Goal: Task Accomplishment & Management: Manage account settings

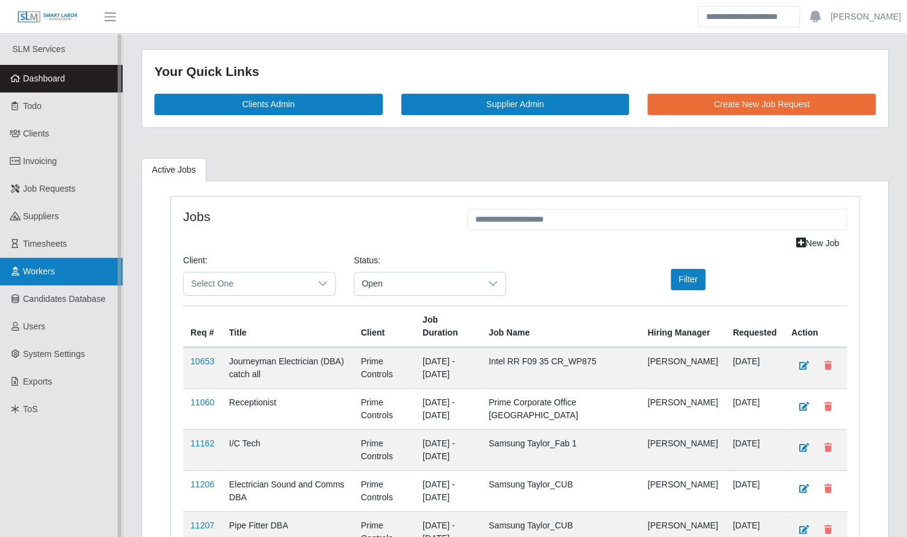
click at [40, 268] on span "Workers" at bounding box center [39, 271] width 32 height 10
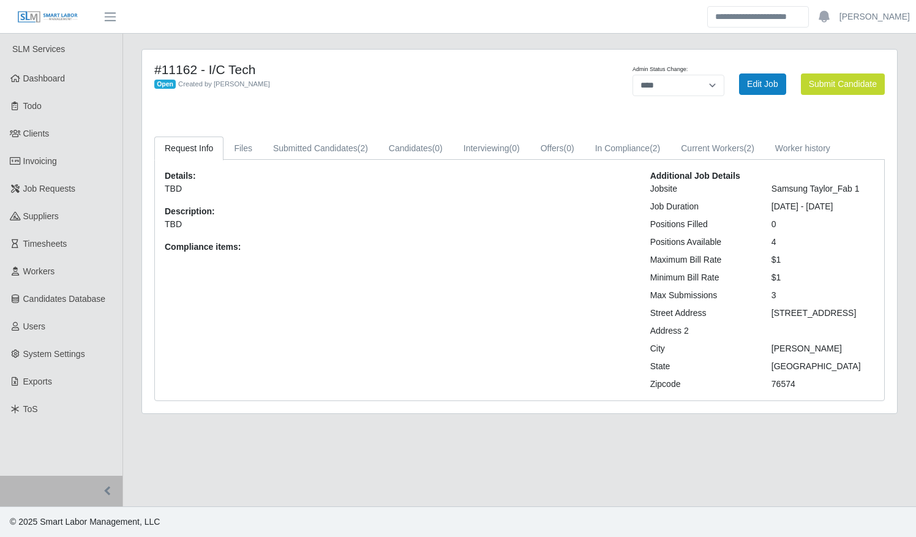
select select "****"
click at [637, 149] on link "In Compliance (2)" at bounding box center [628, 149] width 86 height 24
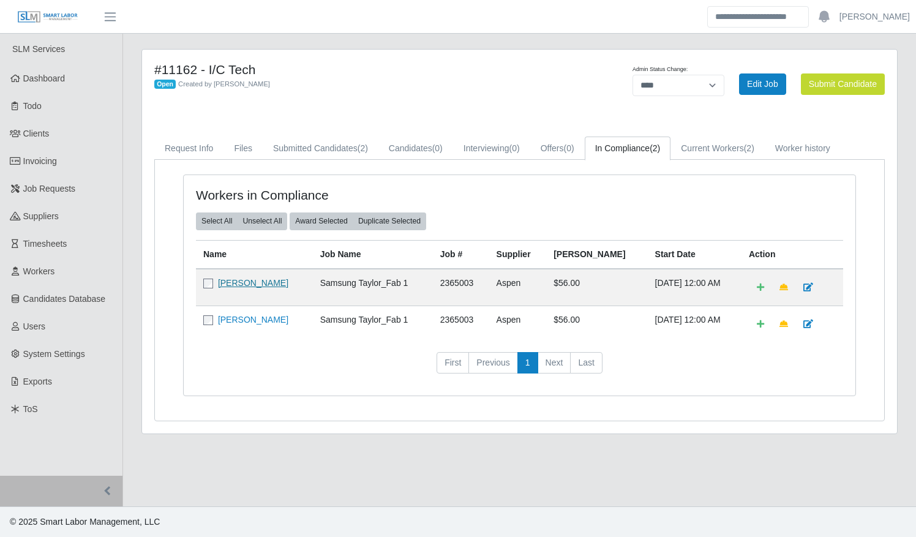
click at [239, 282] on link "Gilbert Curiel" at bounding box center [253, 283] width 70 height 10
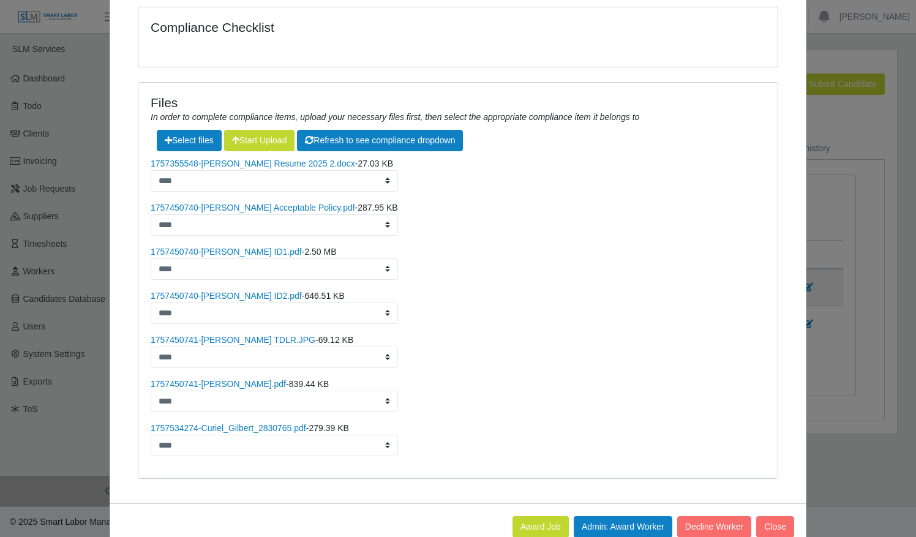
scroll to position [444, 0]
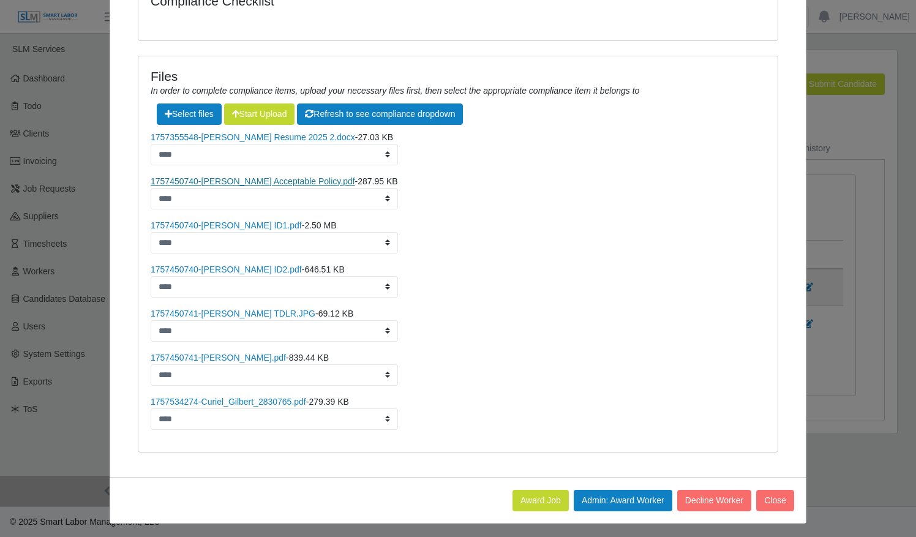
click at [234, 176] on link "1757450740-Gilbert Curiel Jr. Acceptable Policy.pdf" at bounding box center [253, 181] width 205 height 10
click at [242, 225] on link "1757450740-Gilbert Curiel Jr. ID1.pdf" at bounding box center [226, 225] width 151 height 10
click at [249, 310] on link "1757450741-Gilbert Curiel Jr. TDLR.JPG" at bounding box center [233, 314] width 165 height 10
click at [225, 355] on link "1757450741-Gilbert Curiel OSHA.pdf" at bounding box center [218, 358] width 135 height 10
click at [237, 398] on link "1757534274-Curiel_Gilbert_2830765.pdf" at bounding box center [229, 402] width 156 height 10
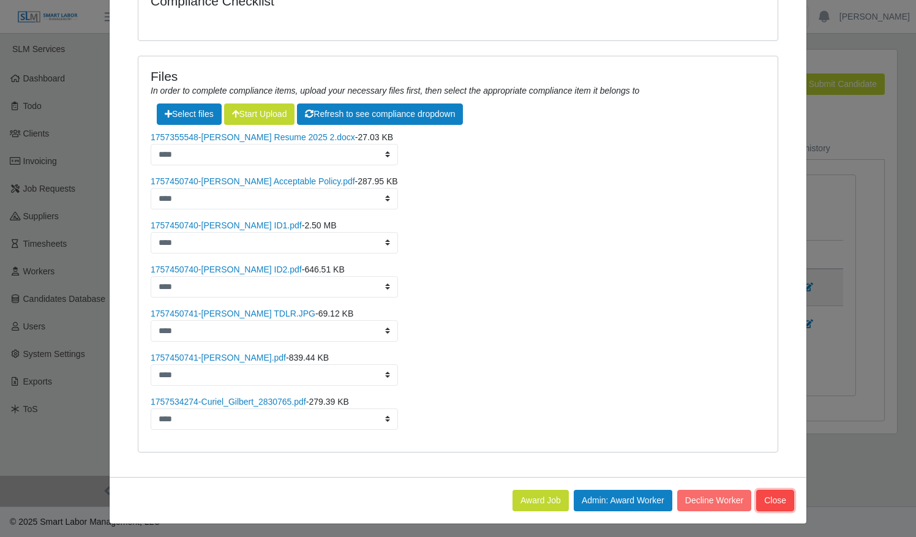
click at [770, 495] on button "Close" at bounding box center [775, 500] width 38 height 21
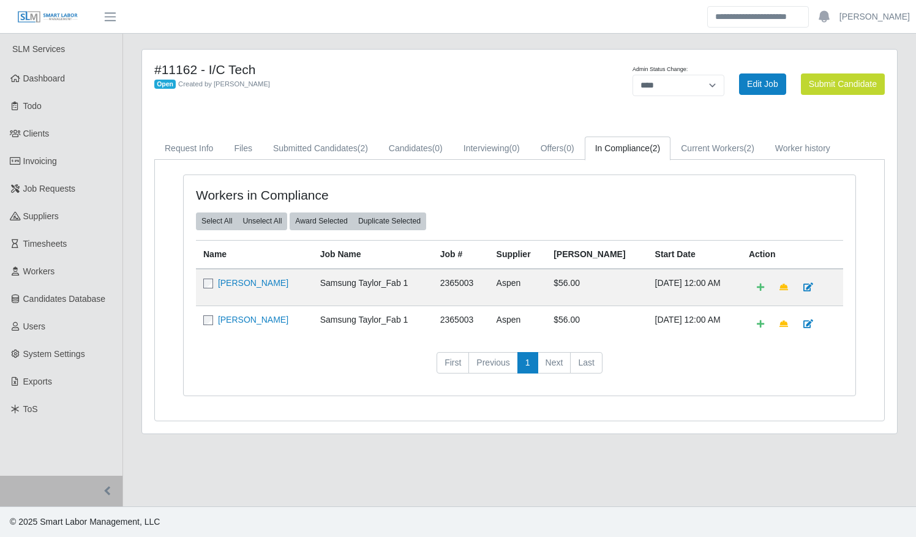
click at [239, 307] on td "Matthew Tarman" at bounding box center [254, 324] width 117 height 37
click at [239, 315] on link "Matthew Tarman" at bounding box center [253, 320] width 70 height 10
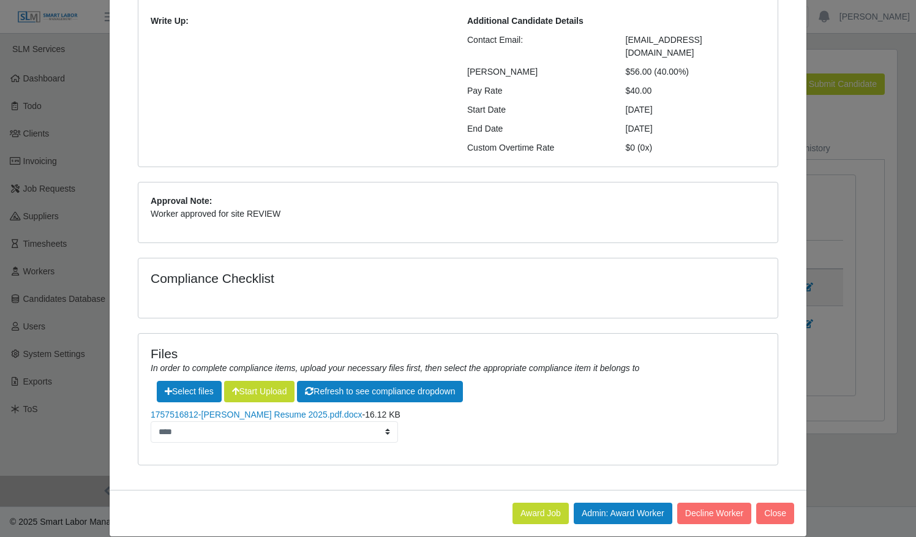
scroll to position [0, 0]
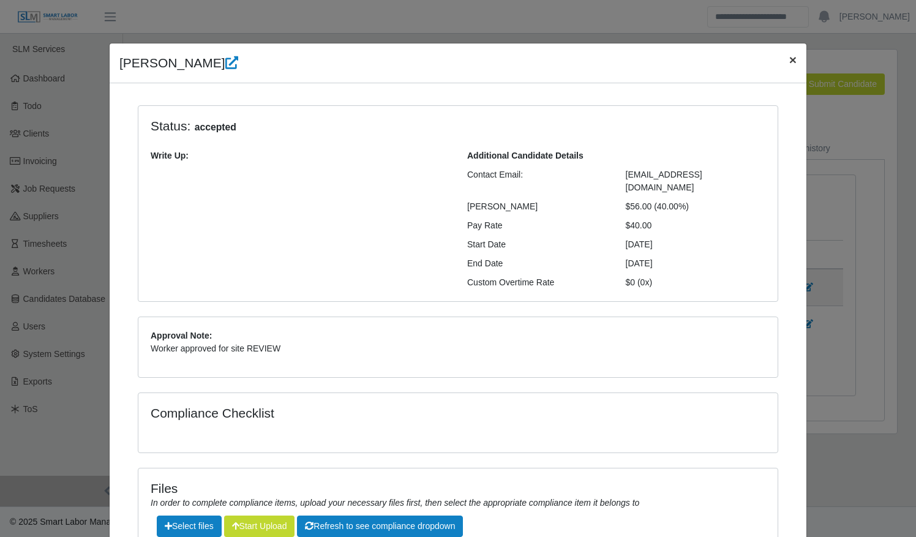
click at [789, 64] on span "×" at bounding box center [792, 60] width 7 height 14
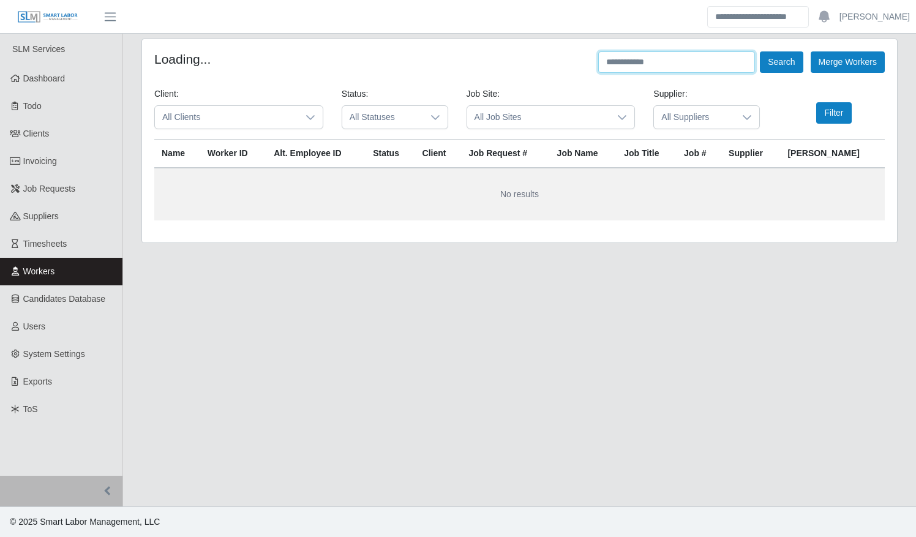
click at [663, 60] on input "text" at bounding box center [676, 61] width 157 height 21
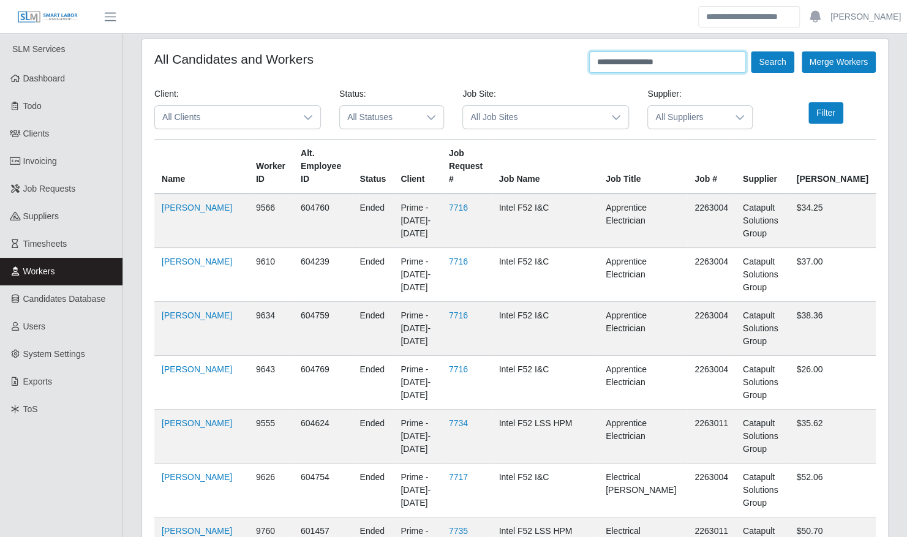
type input "**********"
click at [751, 51] on button "Search" at bounding box center [772, 61] width 43 height 21
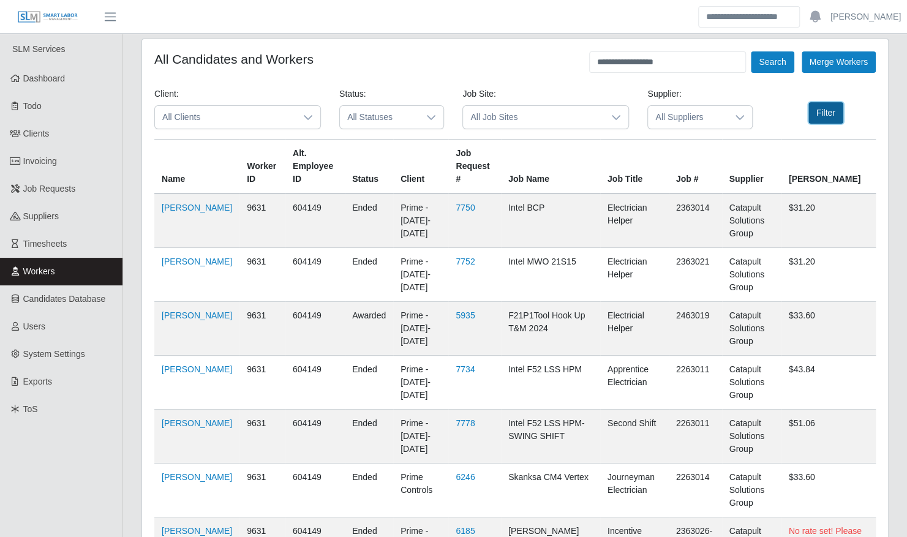
click at [824, 112] on button "Filter" at bounding box center [825, 112] width 35 height 21
click at [171, 261] on link "Alejandro Guerrero" at bounding box center [197, 262] width 70 height 10
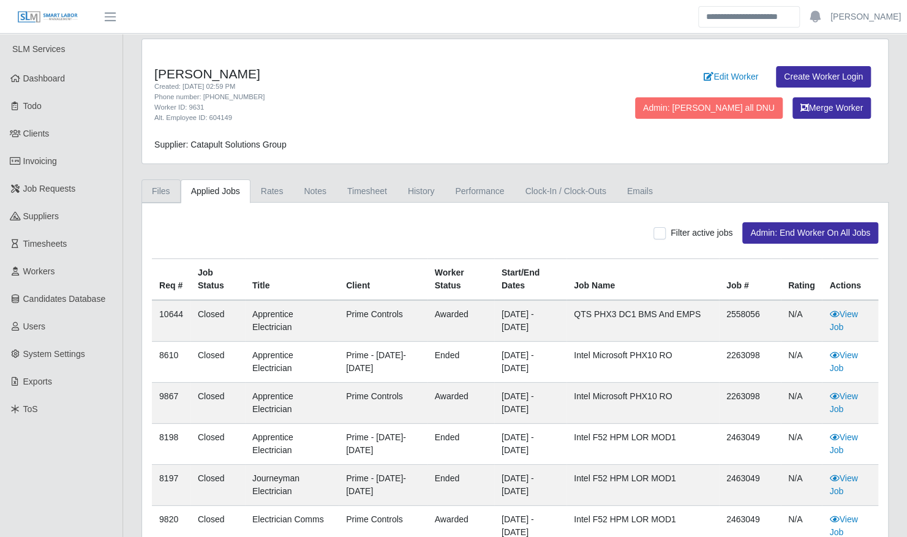
click at [163, 190] on link "Files" at bounding box center [160, 191] width 39 height 24
